Goal: Task Accomplishment & Management: Use online tool/utility

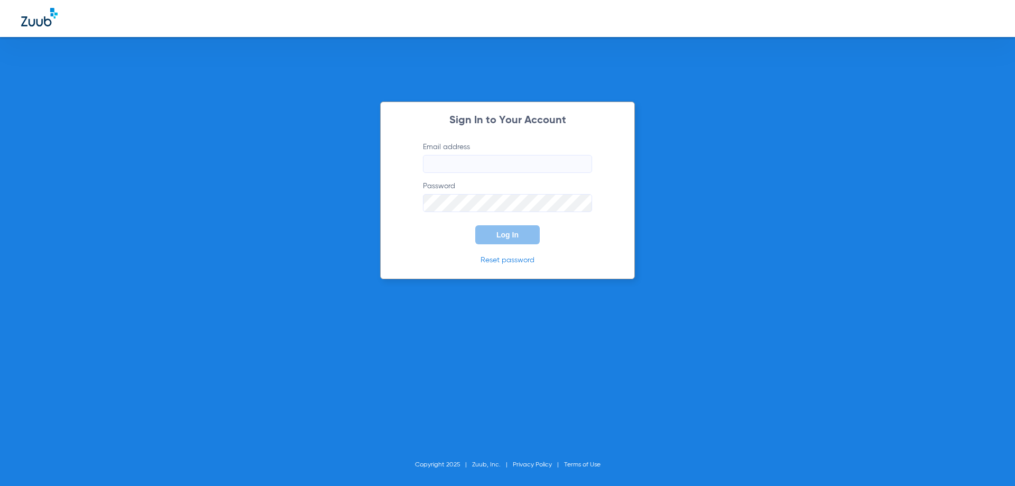
type input "[EMAIL_ADDRESS][DOMAIN_NAME]"
click at [505, 232] on span "Log In" at bounding box center [507, 234] width 22 height 8
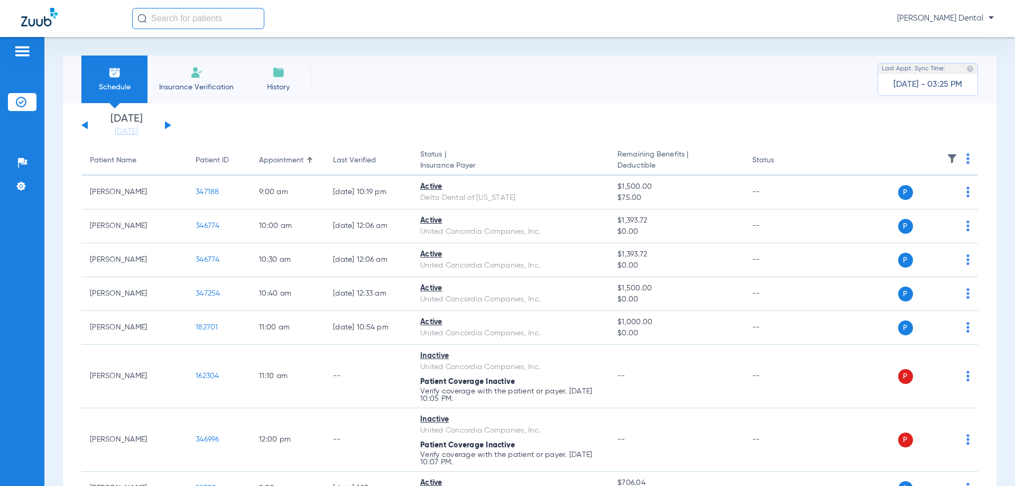
click at [166, 126] on button at bounding box center [168, 125] width 6 height 8
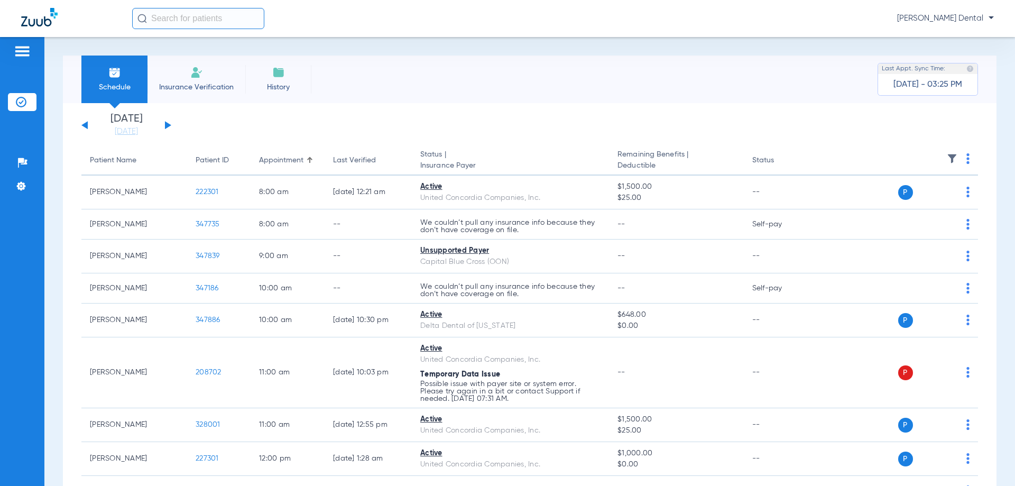
click at [165, 126] on button at bounding box center [168, 125] width 6 height 8
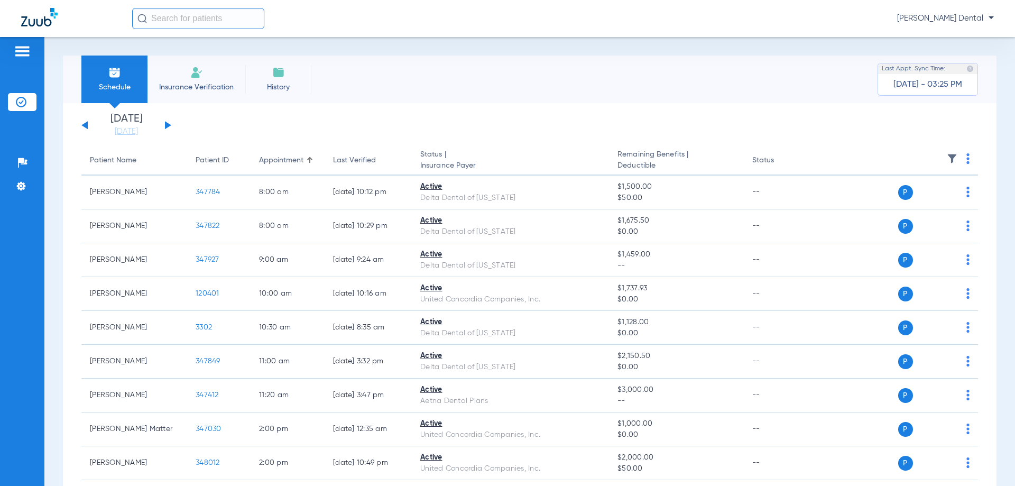
click at [957, 158] on th at bounding box center [896, 161] width 163 height 30
click at [966, 159] on img at bounding box center [967, 158] width 3 height 11
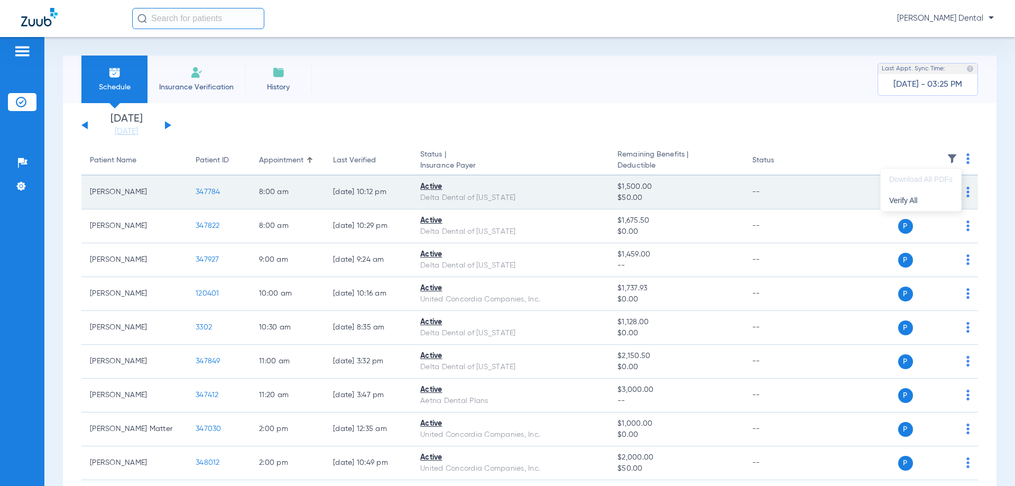
click at [932, 205] on button "Verify All" at bounding box center [921, 200] width 80 height 21
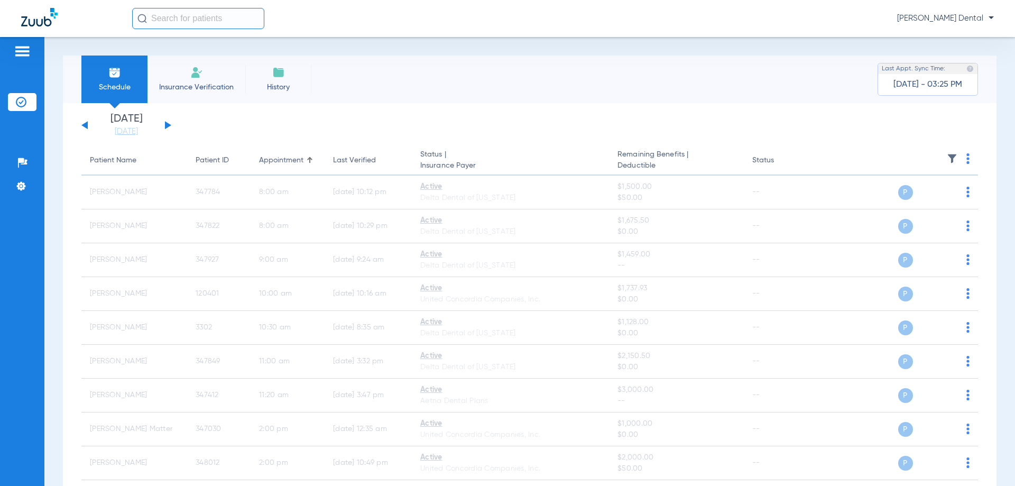
click at [84, 126] on button at bounding box center [84, 125] width 6 height 8
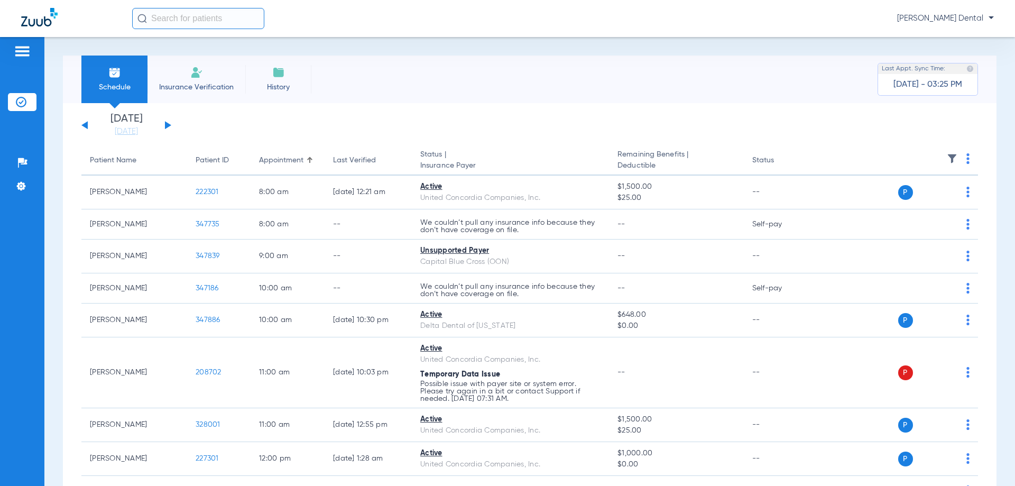
click at [966, 161] on img at bounding box center [967, 158] width 3 height 11
click at [903, 198] on span "Verify All" at bounding box center [919, 200] width 66 height 7
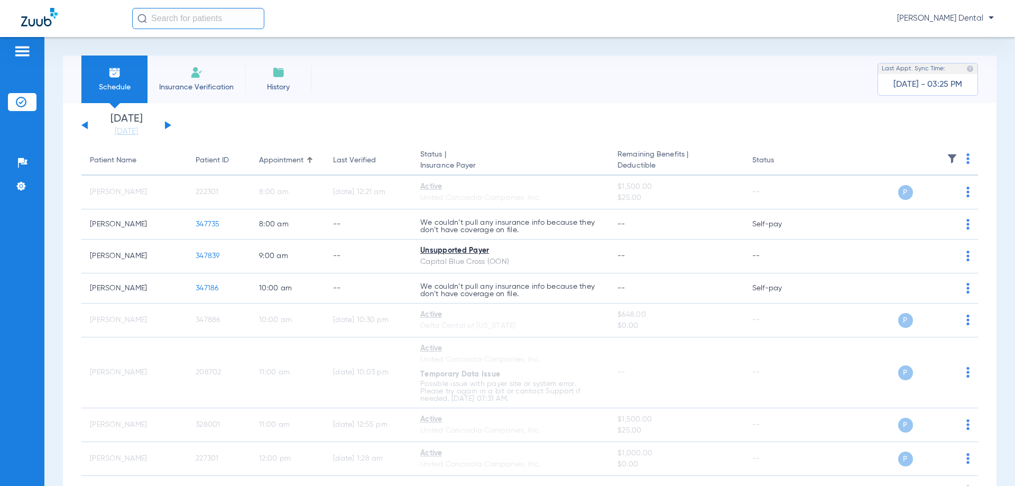
click at [82, 125] on button at bounding box center [84, 125] width 6 height 8
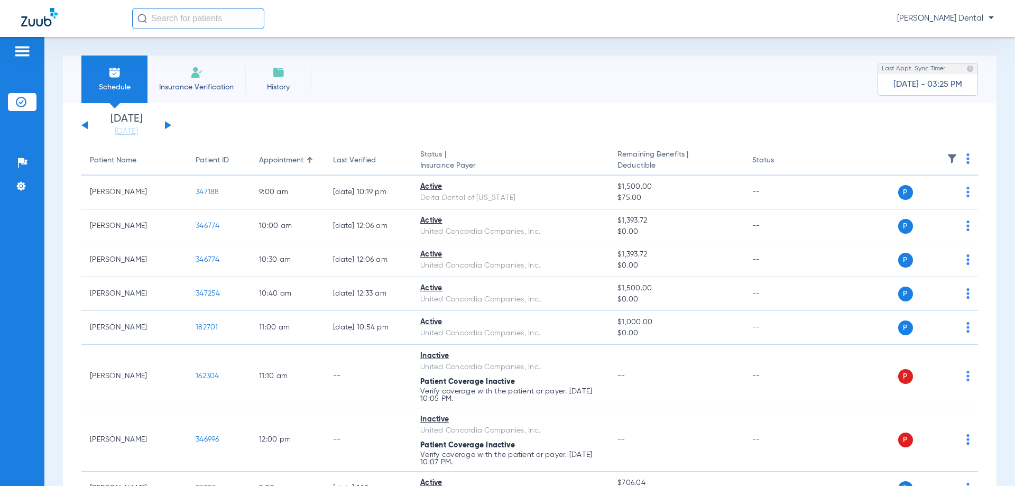
click at [962, 162] on th at bounding box center [896, 161] width 163 height 30
click at [966, 161] on img at bounding box center [967, 158] width 3 height 11
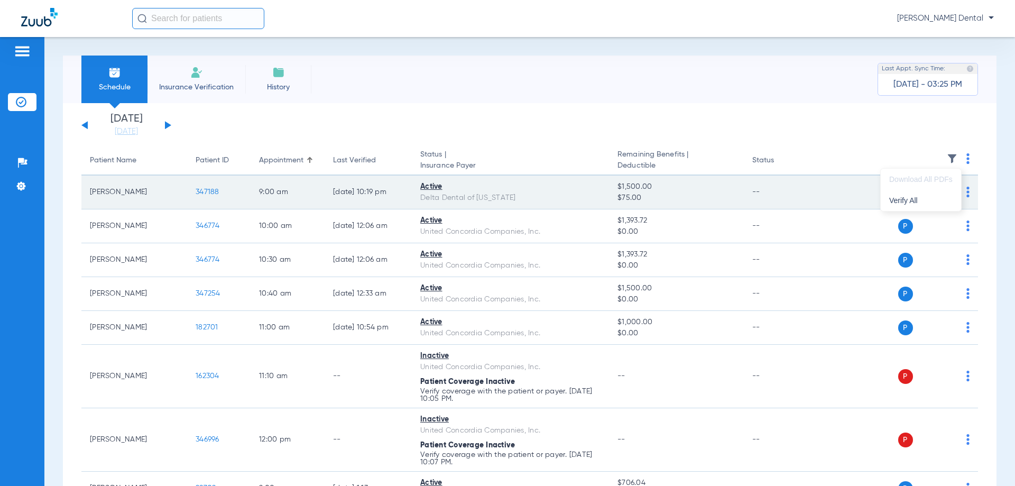
drag, startPoint x: 925, startPoint y: 200, endPoint x: 871, endPoint y: 199, distance: 54.5
click at [924, 200] on span "Verify All" at bounding box center [920, 200] width 63 height 7
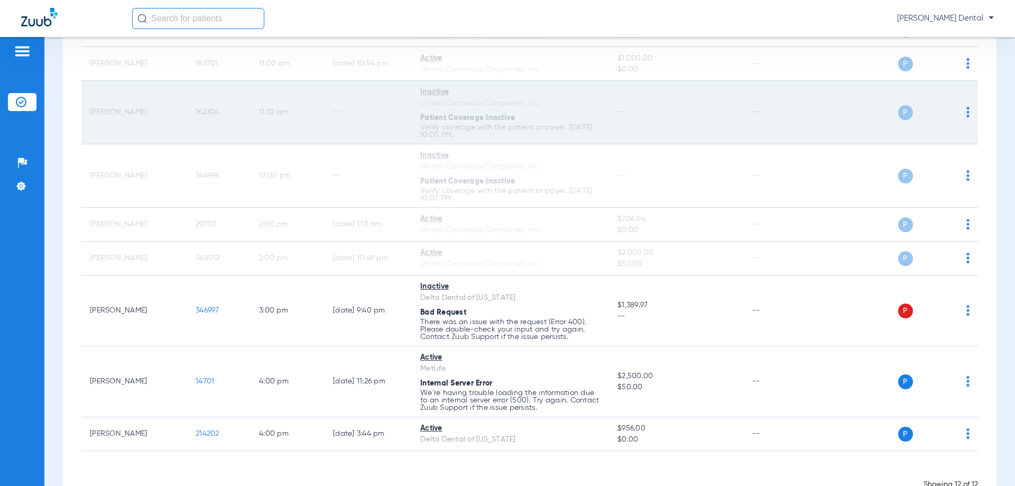
scroll to position [264, 0]
